Goal: Information Seeking & Learning: Find specific page/section

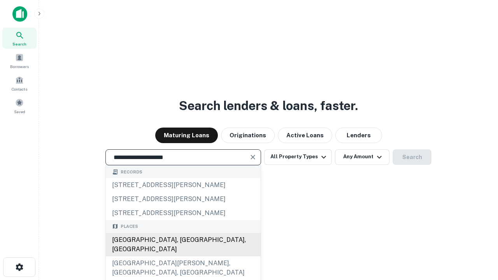
click at [183, 256] on div "Santa Monica, CA, USA" at bounding box center [183, 244] width 155 height 23
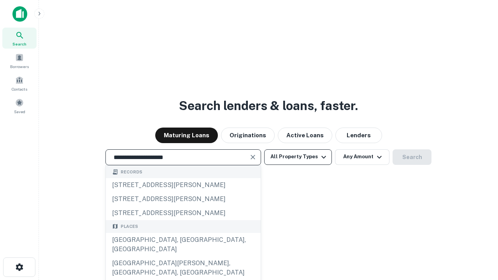
type input "**********"
click at [298, 157] on button "All Property Types" at bounding box center [298, 157] width 68 height 16
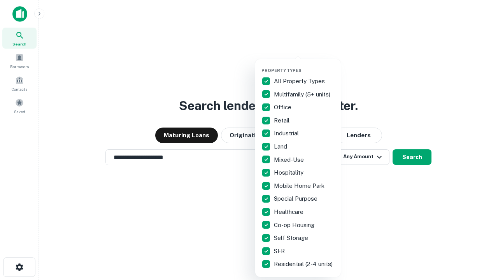
click at [304, 65] on button "button" at bounding box center [304, 65] width 86 height 0
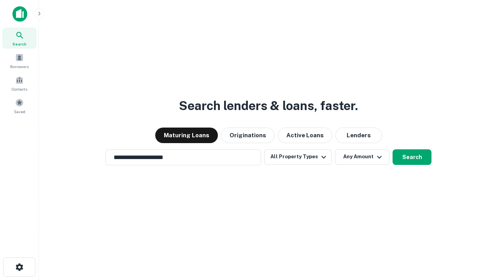
scroll to position [5, 94]
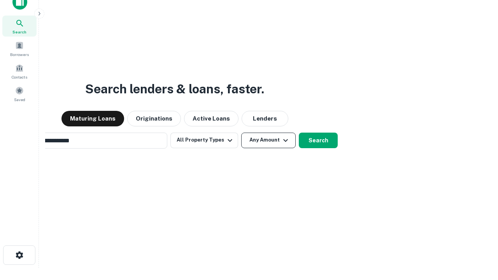
click at [241, 133] on button "Any Amount" at bounding box center [268, 141] width 54 height 16
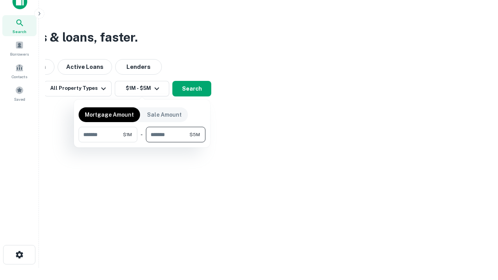
type input "*******"
click at [142, 142] on button "button" at bounding box center [142, 142] width 127 height 0
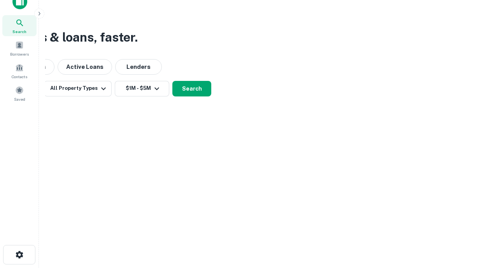
scroll to position [5, 143]
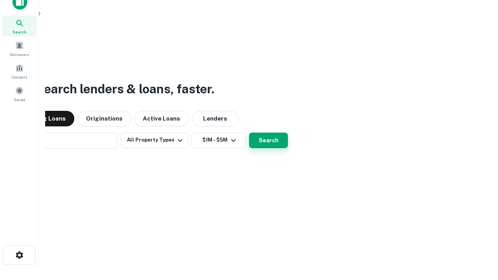
click at [249, 133] on button "Search" at bounding box center [268, 141] width 39 height 16
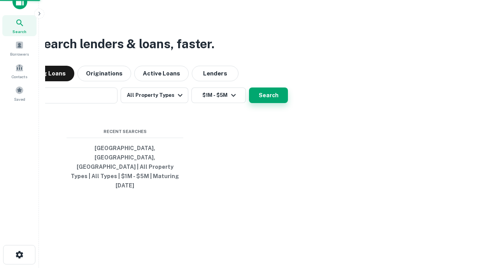
scroll to position [21, 220]
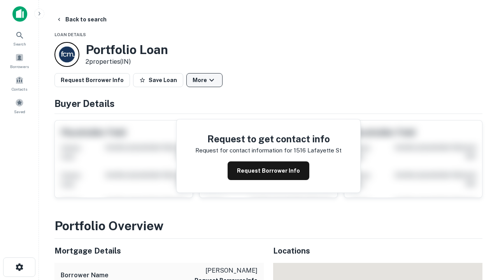
click at [204, 80] on button "More" at bounding box center [204, 80] width 36 height 14
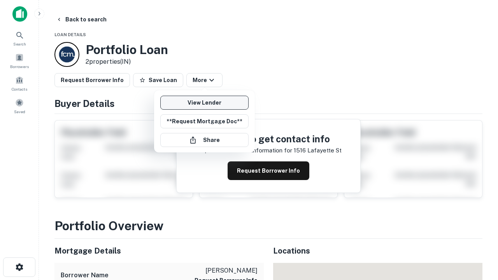
click at [204, 103] on link "View Lender" at bounding box center [204, 103] width 88 height 14
